Goal: Find specific page/section: Find specific page/section

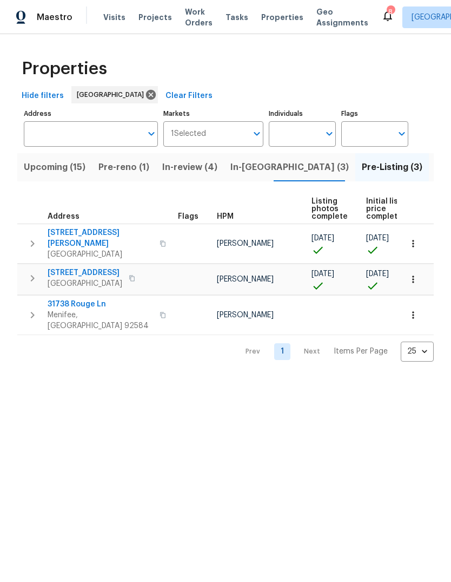
click at [110, 22] on span "Visits" at bounding box center [114, 17] width 22 height 11
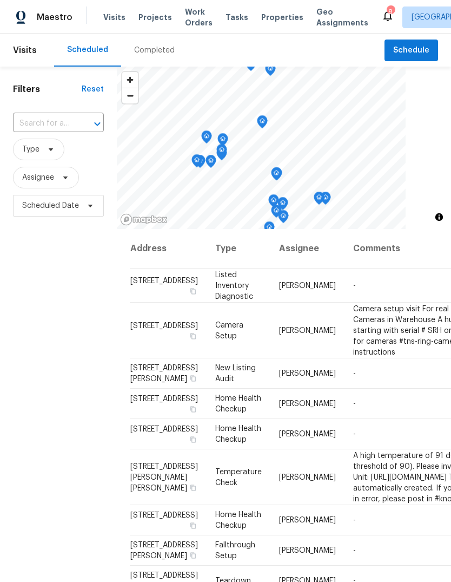
click at [137, 50] on div "Completed" at bounding box center [154, 50] width 41 height 11
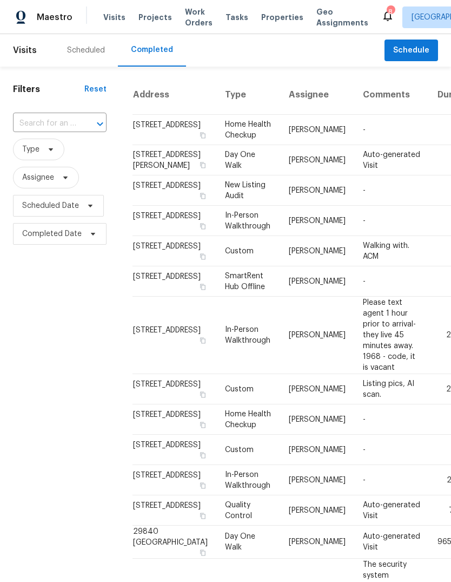
click at [99, 53] on div "Scheduled" at bounding box center [86, 50] width 38 height 11
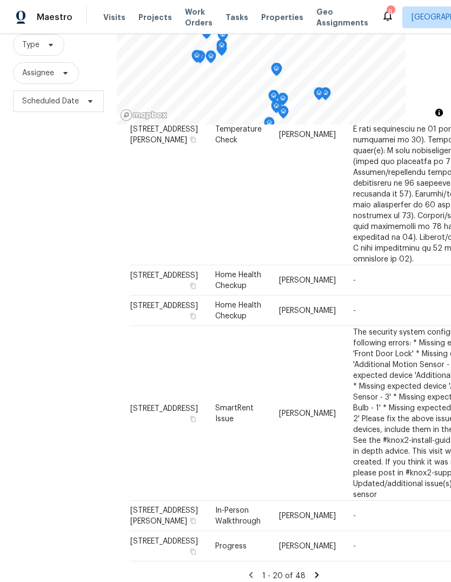
scroll to position [880, 0]
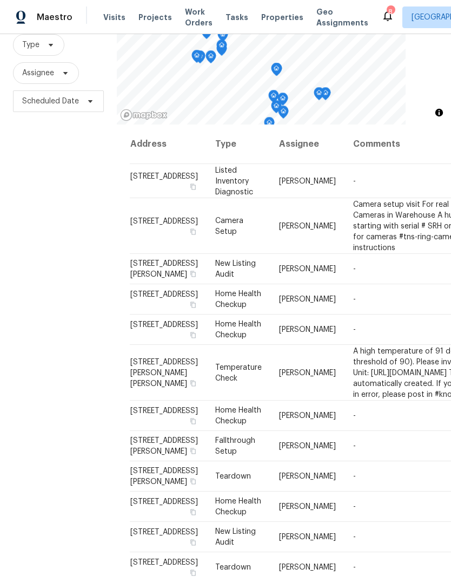
click at [280, 17] on span "Properties" at bounding box center [282, 17] width 42 height 11
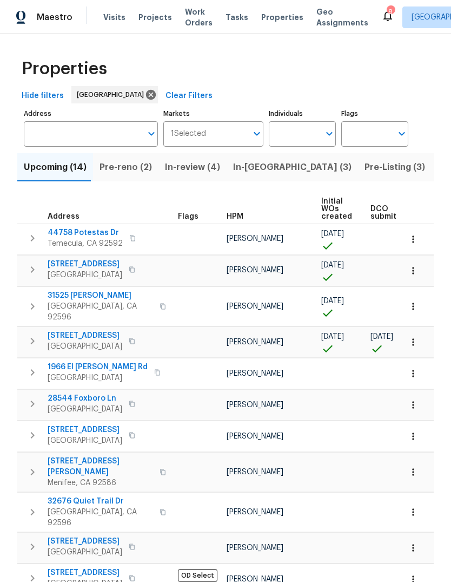
click at [296, 137] on input "Individuals" at bounding box center [294, 133] width 51 height 25
type input "[PERSON_NAME]"
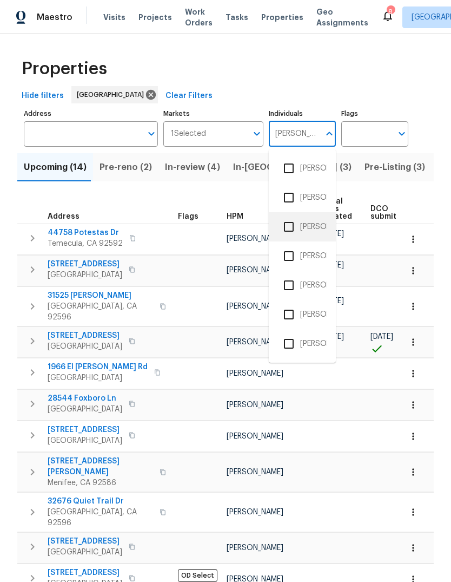
click at [314, 227] on li "[PERSON_NAME]" at bounding box center [303, 226] width 50 height 23
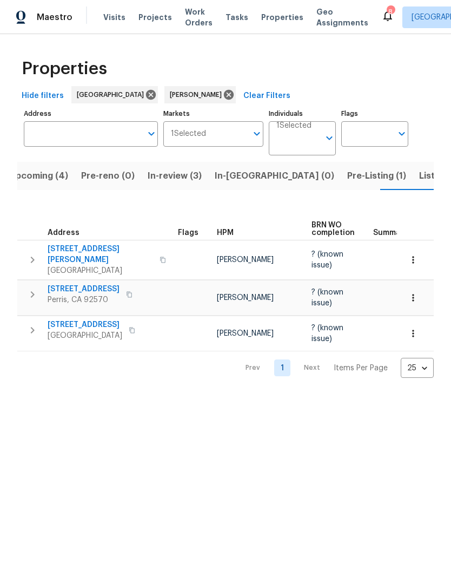
click at [347, 179] on span "Pre-Listing (1)" at bounding box center [376, 175] width 59 height 15
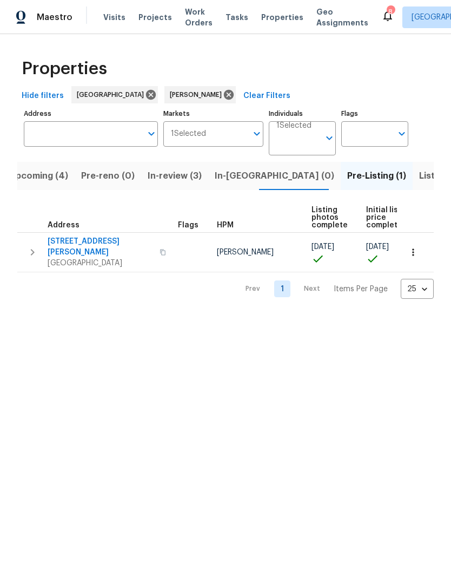
click at [113, 21] on span "Visits" at bounding box center [114, 17] width 22 height 11
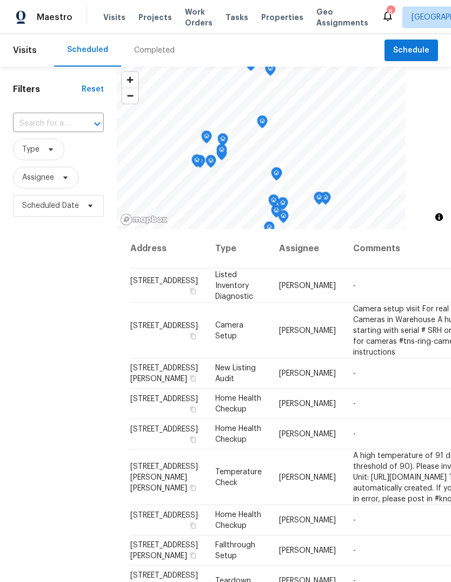
click at [272, 18] on span "Properties" at bounding box center [282, 17] width 42 height 11
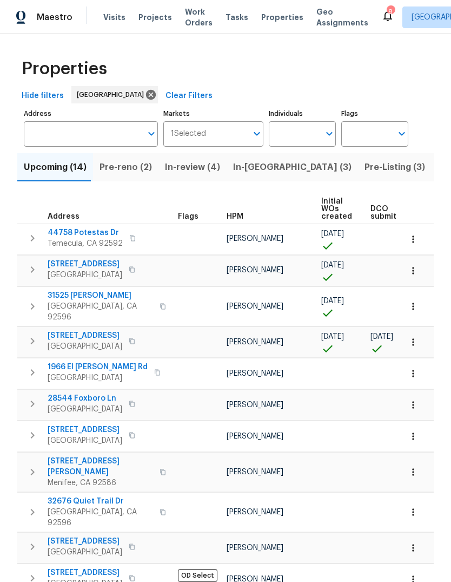
click at [365, 164] on span "Pre-Listing (3)" at bounding box center [395, 167] width 61 height 15
